Goal: Information Seeking & Learning: Learn about a topic

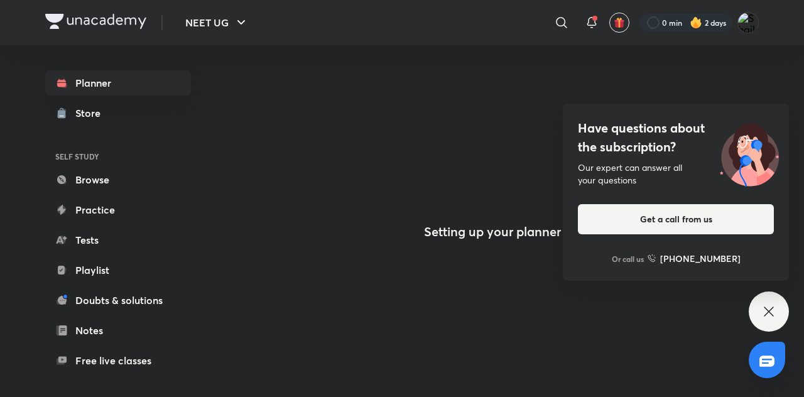
click at [767, 308] on icon at bounding box center [768, 311] width 15 height 15
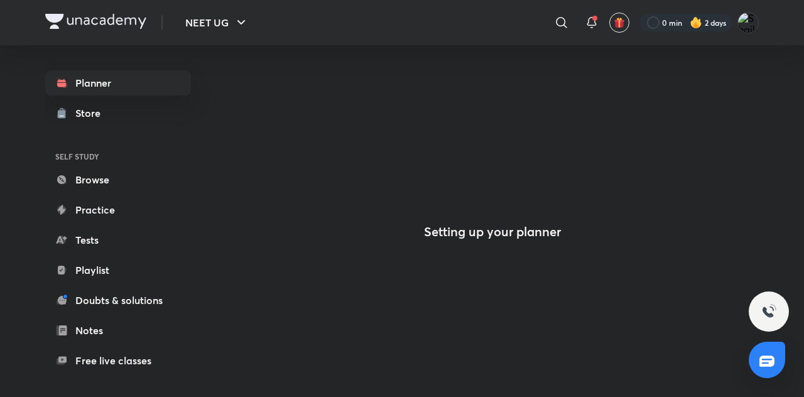
click at [101, 109] on div "Store" at bounding box center [91, 112] width 33 height 15
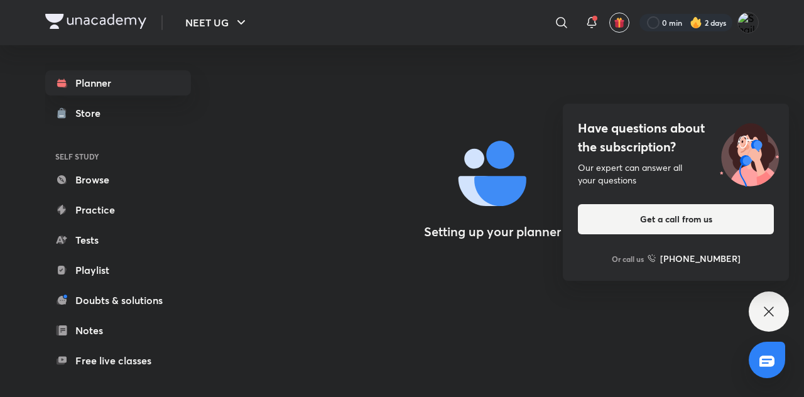
click at [766, 306] on icon at bounding box center [768, 311] width 15 height 15
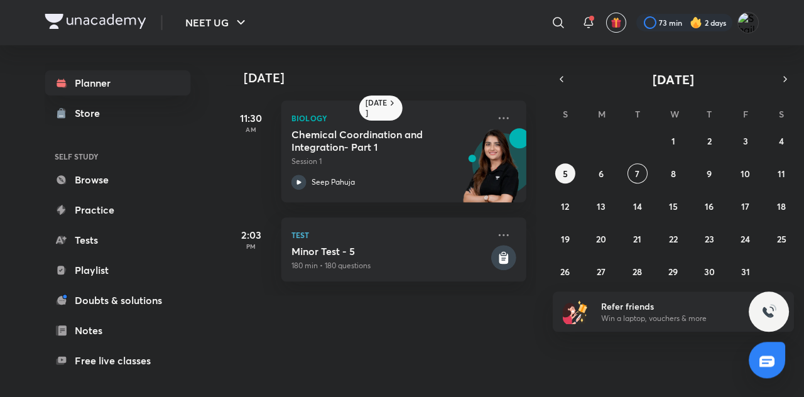
scroll to position [60, 0]
click at [671, 168] on abbr "8" at bounding box center [673, 174] width 5 height 12
click at [637, 168] on abbr "7" at bounding box center [637, 174] width 4 height 12
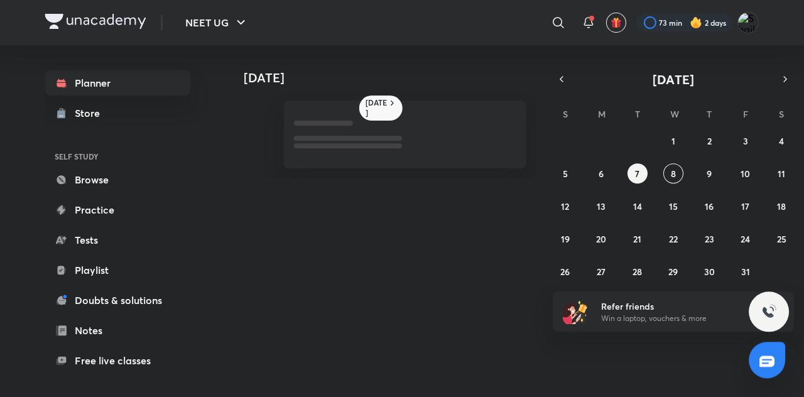
click at [682, 131] on div "28 29 30 1 2 3 4 5 6 7 8 9 10 11 12 13 14 15 16 17 18 19 20 21 22 23 24 25 26 2…" at bounding box center [673, 206] width 241 height 151
click at [673, 168] on abbr "8" at bounding box center [673, 174] width 5 height 12
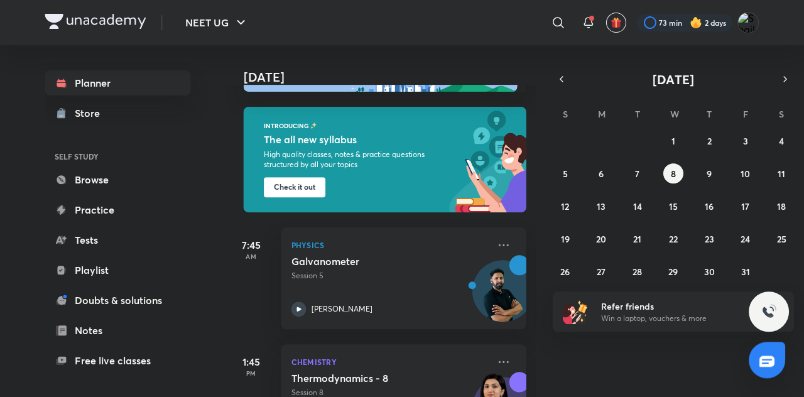
scroll to position [59, 0]
